Goal: Find specific page/section: Find specific page/section

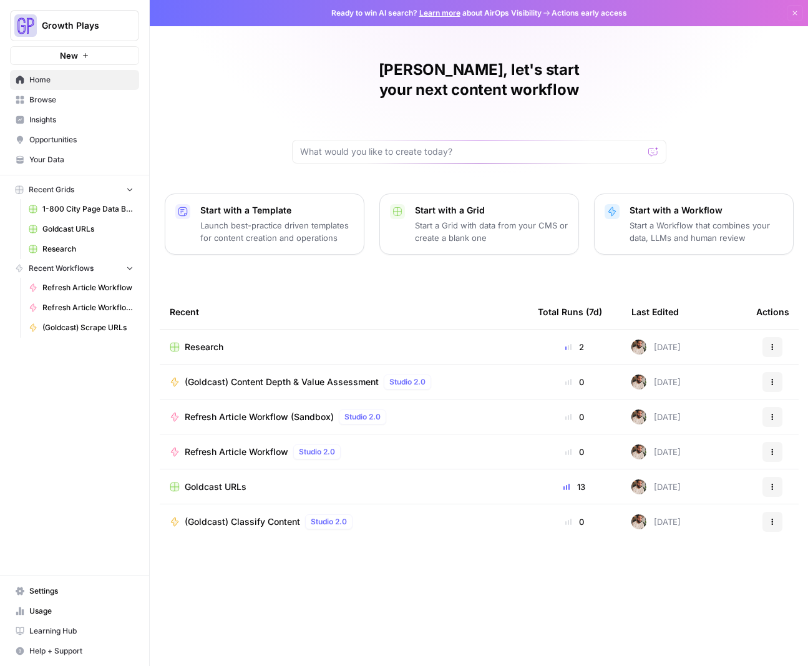
click at [267, 411] on span "Refresh Article Workflow (Sandbox)" at bounding box center [259, 417] width 149 height 12
click at [270, 376] on span "(Goldcast) Content Depth & Value Assessment" at bounding box center [282, 382] width 194 height 12
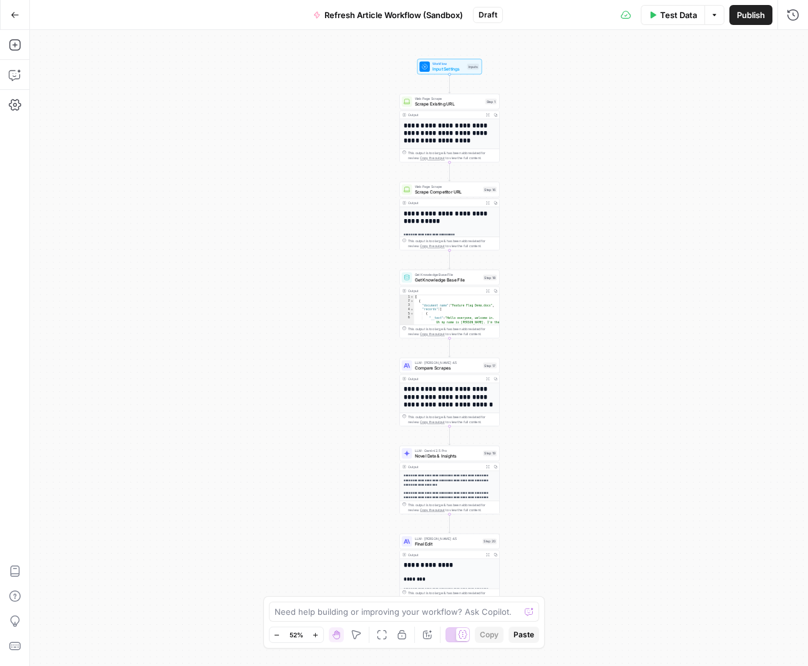
drag, startPoint x: 497, startPoint y: 177, endPoint x: 524, endPoint y: 172, distance: 27.9
click at [524, 172] on div "**********" at bounding box center [419, 348] width 779 height 636
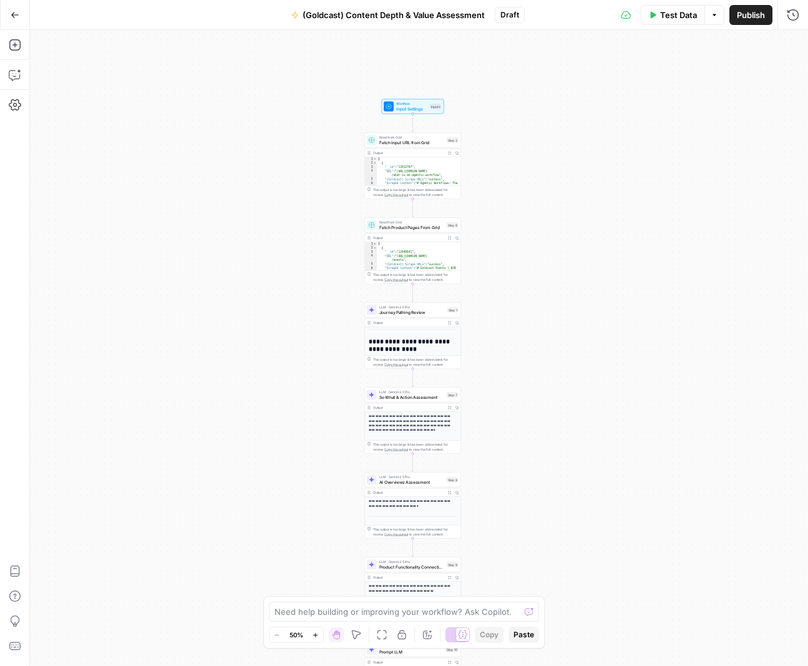
drag, startPoint x: 541, startPoint y: 88, endPoint x: 534, endPoint y: 160, distance: 72.7
click at [534, 160] on div "Workflow Input Settings Inputs Read from Grid Fetch Input URL from Grid Step 2 …" at bounding box center [419, 348] width 779 height 636
